Goal: Information Seeking & Learning: Learn about a topic

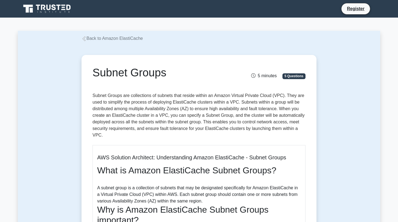
click at [172, 109] on p "Subnet Groups are collections of subnets that reside within an Amazon Virtual P…" at bounding box center [199, 116] width 213 height 48
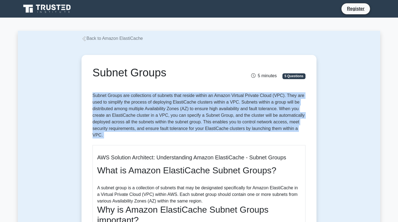
click at [172, 109] on p "Subnet Groups are collections of subnets that reside within an Amazon Virtual P…" at bounding box center [199, 116] width 213 height 48
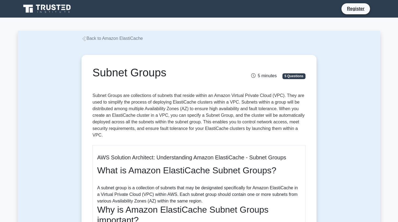
click at [172, 109] on p "Subnet Groups are collections of subnets that reside within an Amazon Virtual P…" at bounding box center [199, 116] width 213 height 48
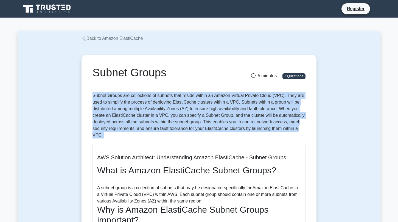
click at [172, 109] on p "Subnet Groups are collections of subnets that reside within an Amazon Virtual P…" at bounding box center [199, 116] width 213 height 48
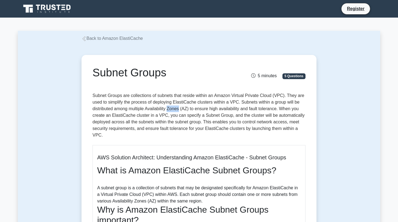
click at [172, 109] on p "Subnet Groups are collections of subnets that reside within an Amazon Virtual P…" at bounding box center [199, 116] width 213 height 48
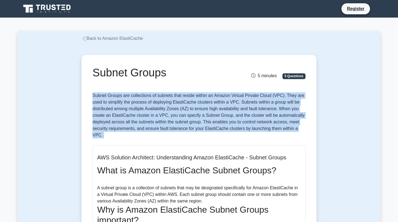
click at [172, 109] on p "Subnet Groups are collections of subnets that reside within an Amazon Virtual P…" at bounding box center [199, 116] width 213 height 48
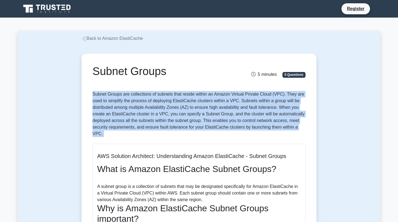
click at [158, 109] on p "Subnet Groups are collections of subnets that reside within an Amazon Virtual P…" at bounding box center [199, 115] width 213 height 48
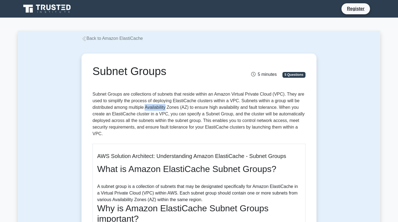
click at [158, 109] on p "Subnet Groups are collections of subnets that reside within an Amazon Virtual P…" at bounding box center [199, 115] width 213 height 48
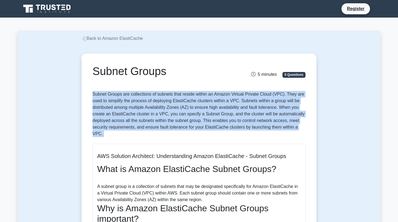
click at [158, 109] on p "Subnet Groups are collections of subnets that reside within an Amazon Virtual P…" at bounding box center [199, 115] width 213 height 48
click at [159, 114] on p "Subnet Groups are collections of subnets that reside within an Amazon Virtual P…" at bounding box center [199, 115] width 213 height 48
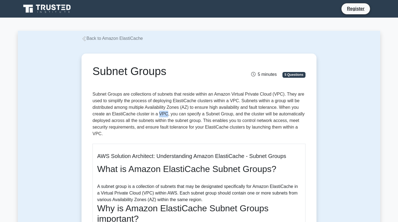
click at [159, 114] on p "Subnet Groups are collections of subnets that reside within an Amazon Virtual P…" at bounding box center [199, 115] width 213 height 48
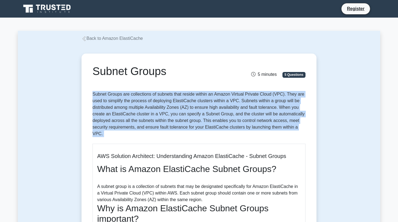
click at [159, 114] on p "Subnet Groups are collections of subnets that reside within an Amazon Virtual P…" at bounding box center [199, 115] width 213 height 48
click at [166, 117] on p "Subnet Groups are collections of subnets that reside within an Amazon Virtual P…" at bounding box center [199, 115] width 213 height 48
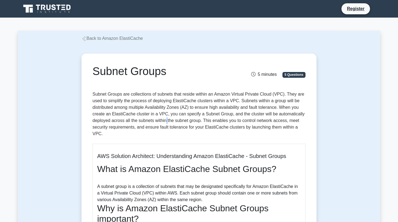
click at [166, 117] on p "Subnet Groups are collections of subnets that reside within an Amazon Virtual P…" at bounding box center [199, 115] width 213 height 48
click at [160, 112] on p "Subnet Groups are collections of subnets that reside within an Amazon Virtual P…" at bounding box center [199, 115] width 213 height 48
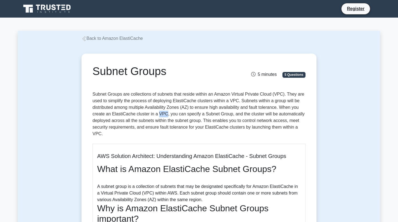
click at [193, 168] on h2 "What is Amazon ElastiCache Subnet Groups?" at bounding box center [199, 169] width 204 height 10
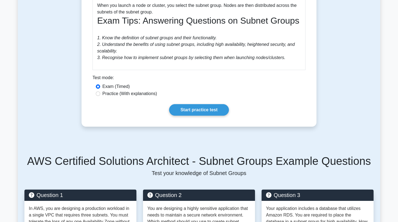
scroll to position [290, 0]
